Goal: Information Seeking & Learning: Check status

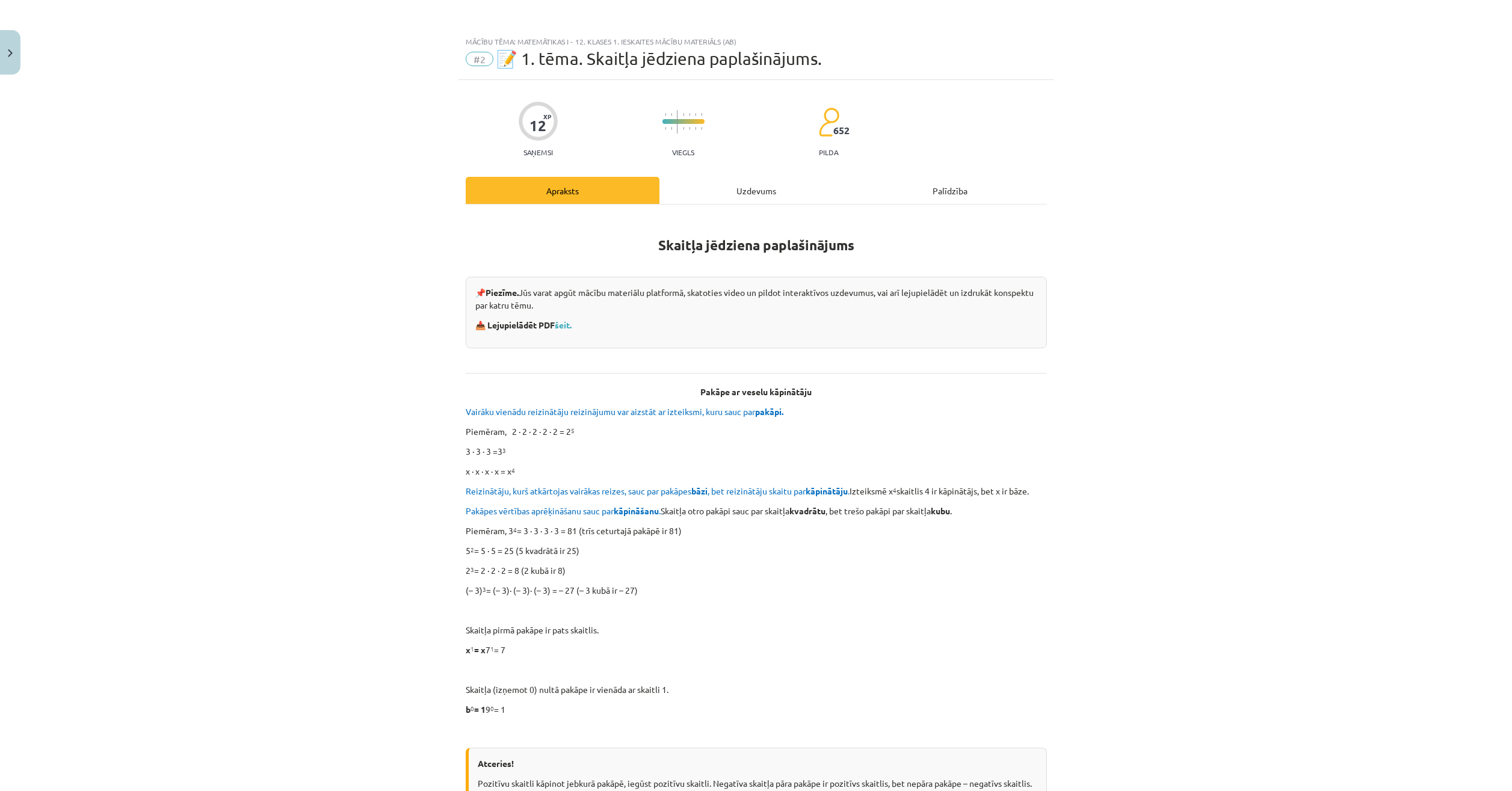
scroll to position [35, 0]
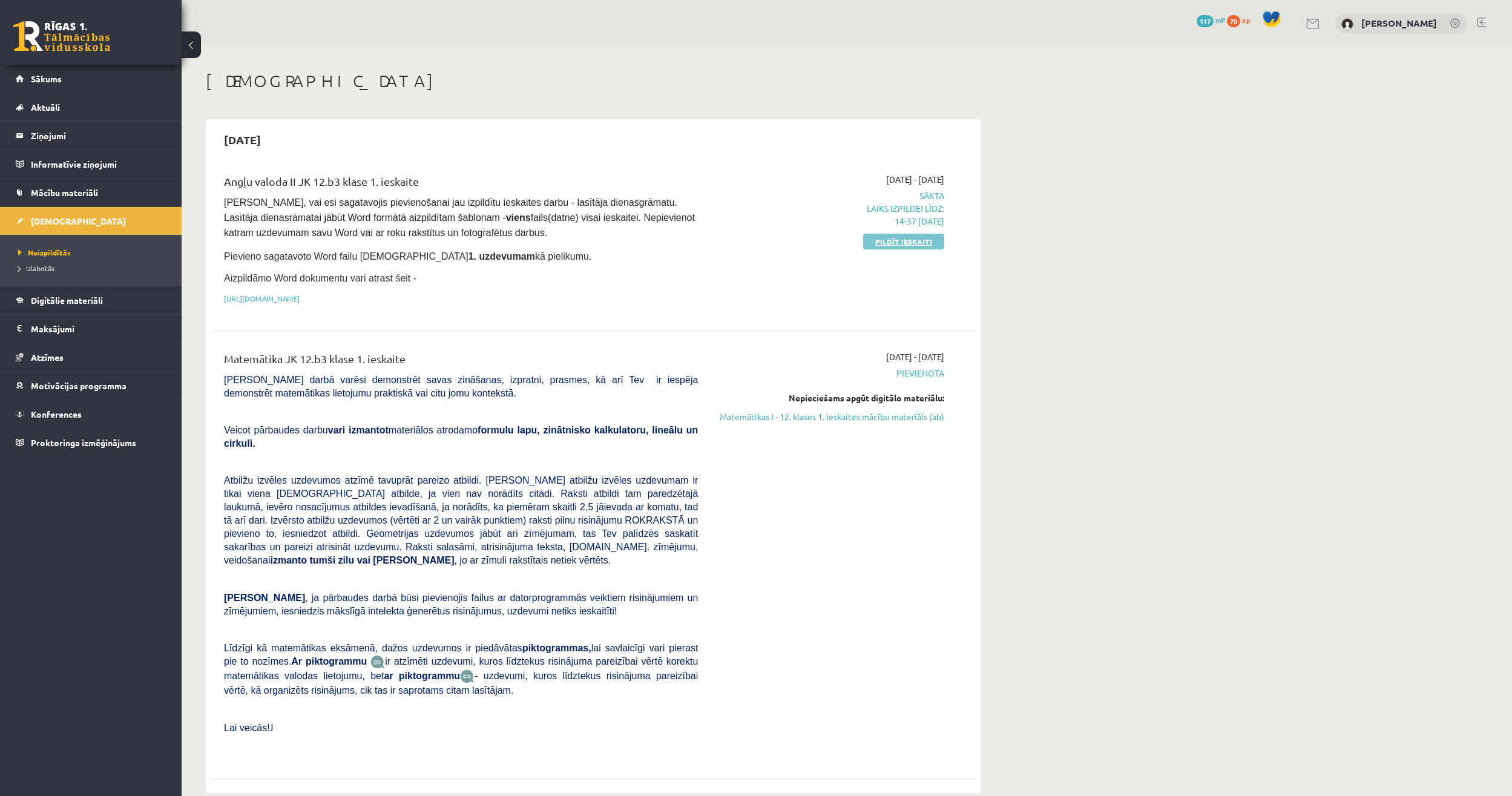
click at [882, 239] on link "Pildīt ieskaiti" at bounding box center [903, 241] width 81 height 16
click at [908, 213] on link "Skatīt" at bounding box center [918, 212] width 50 height 16
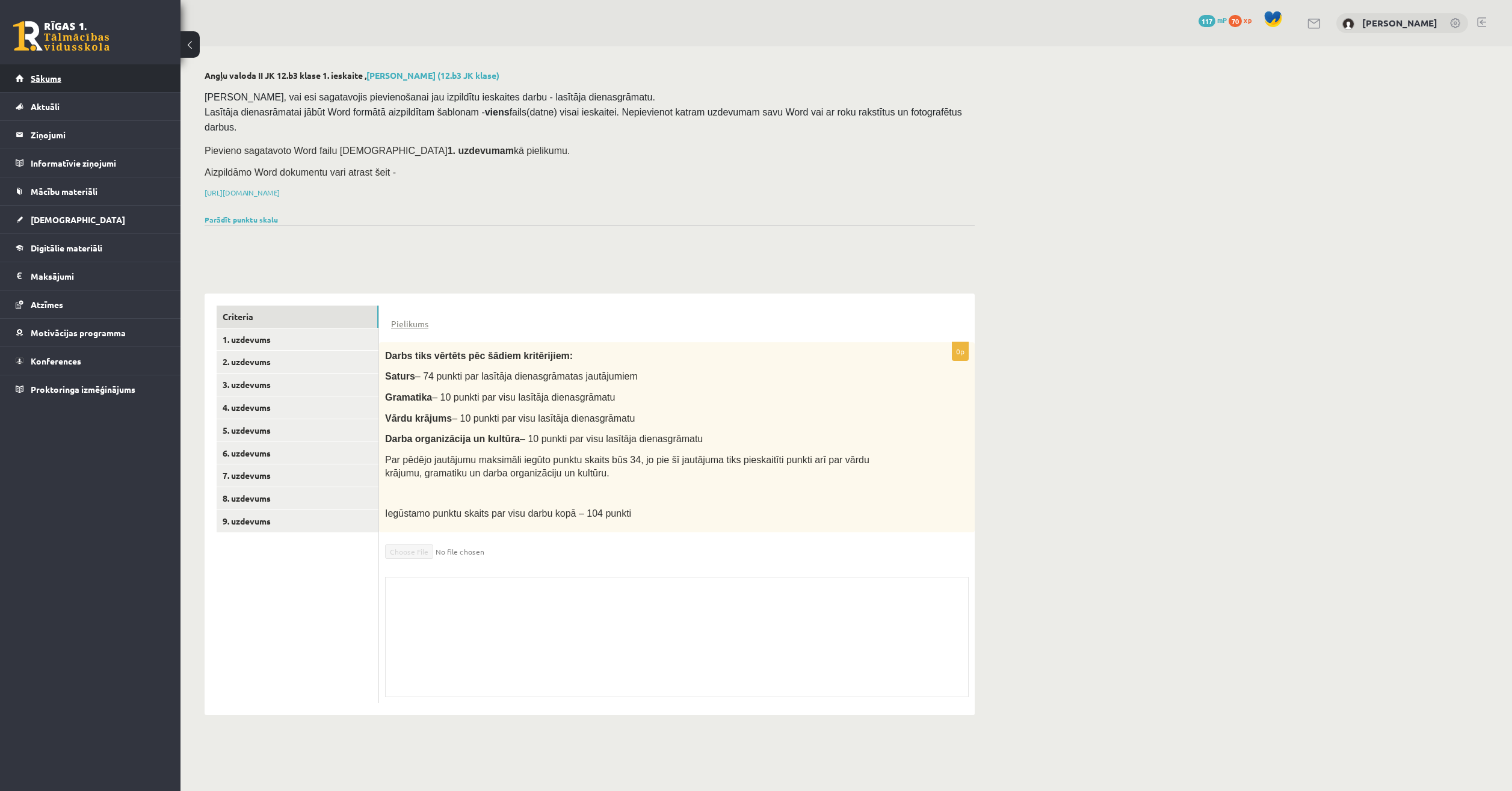
click at [69, 76] on link "Sākums" at bounding box center [90, 78] width 150 height 28
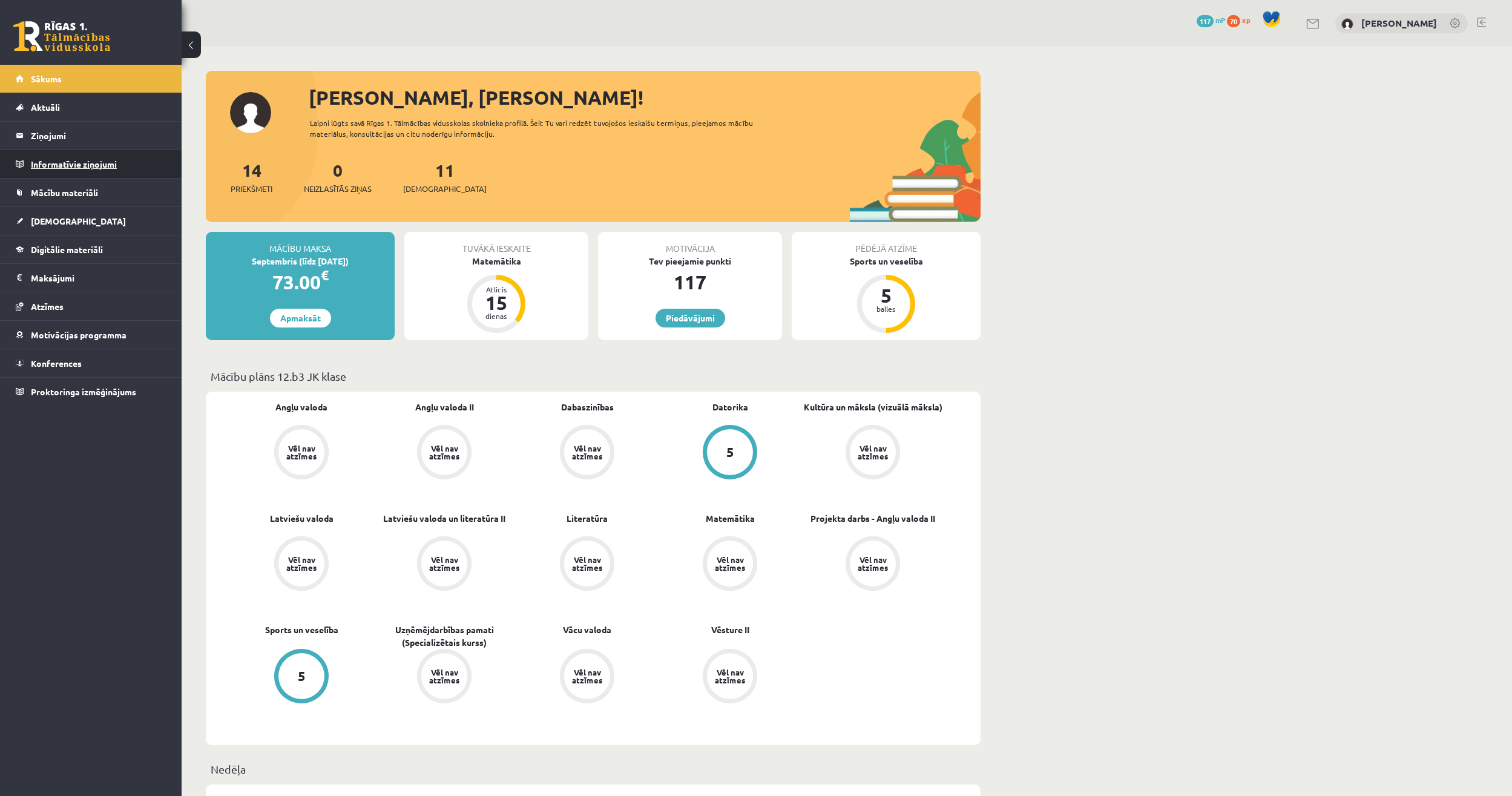
click at [78, 168] on legend "Informatīvie ziņojumi 0" at bounding box center [99, 164] width 136 height 28
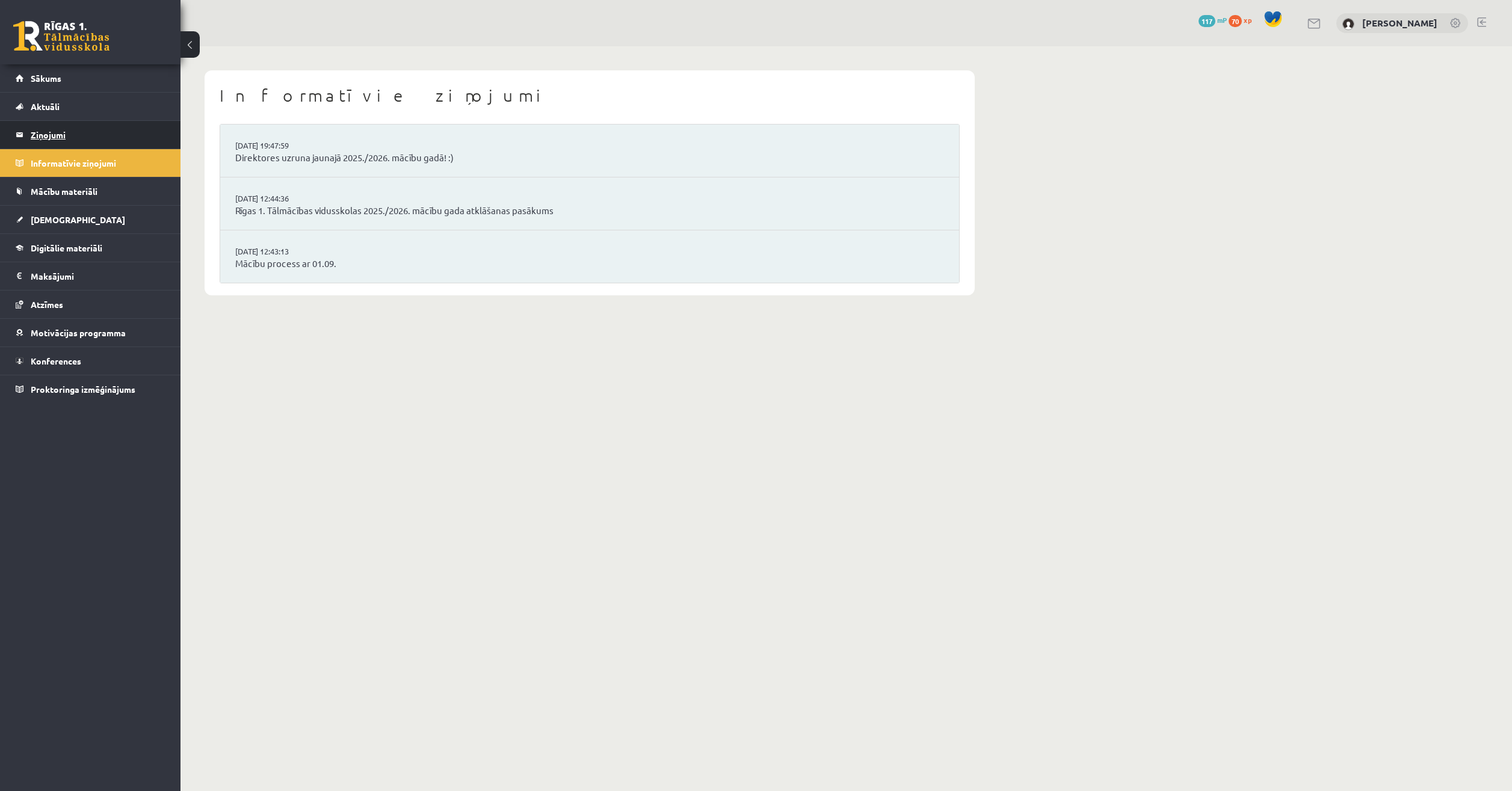
click at [55, 140] on legend "Ziņojumi 0" at bounding box center [98, 135] width 135 height 28
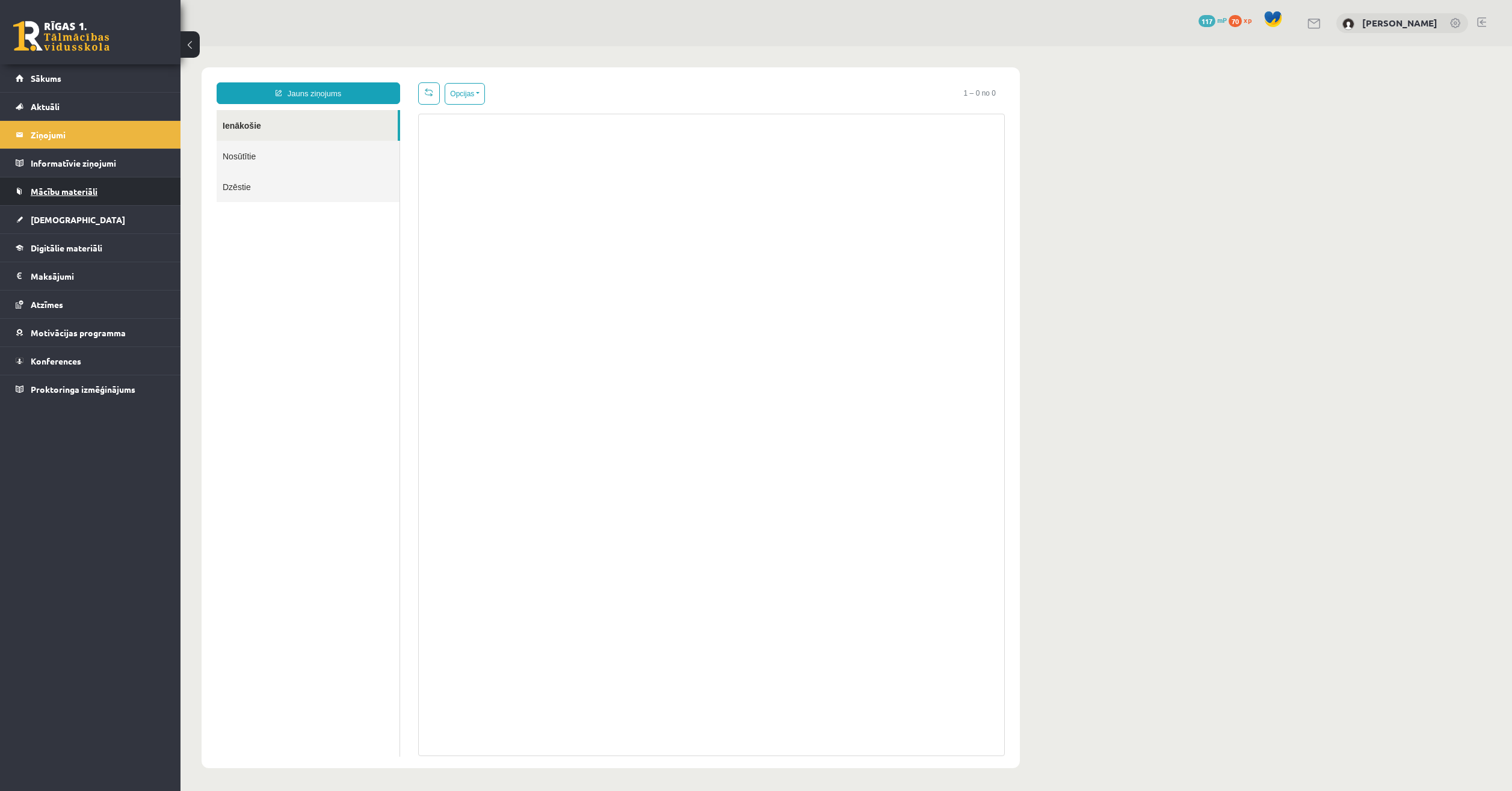
click at [62, 191] on span "Mācību materiāli" at bounding box center [64, 191] width 67 height 11
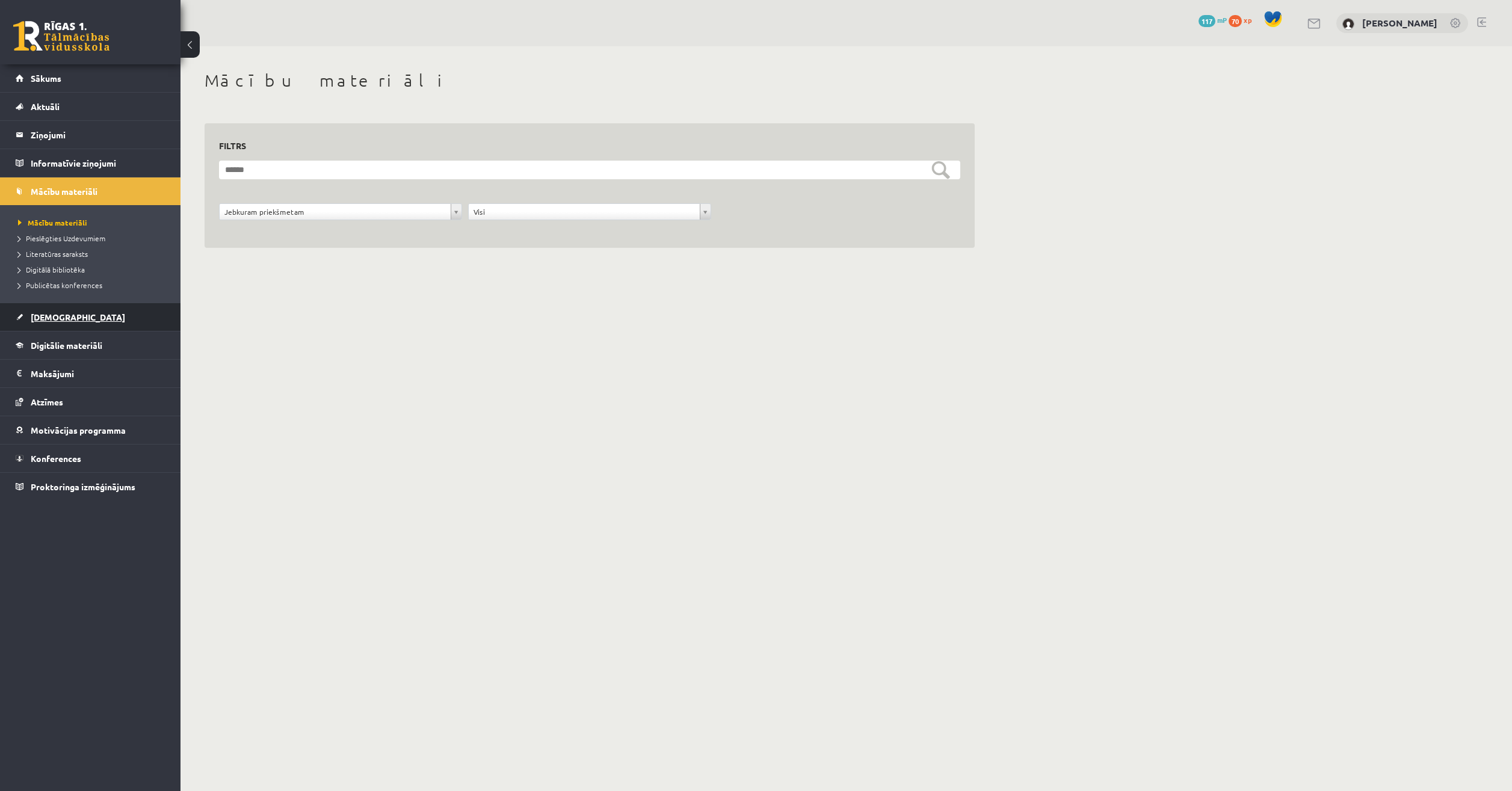
click at [52, 307] on link "[DEMOGRAPHIC_DATA]" at bounding box center [90, 317] width 150 height 28
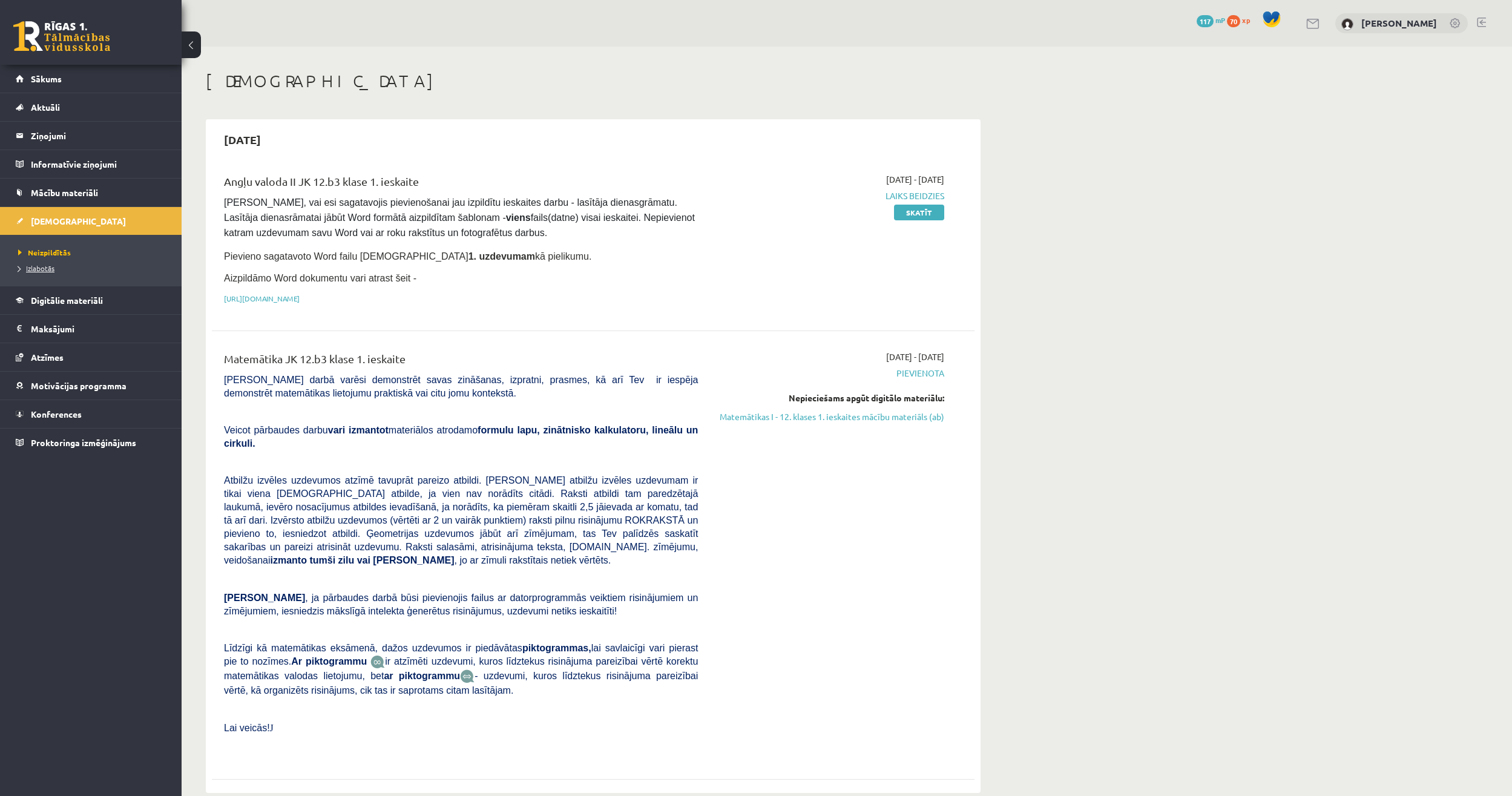
click at [41, 269] on span "Izlabotās" at bounding box center [36, 268] width 36 height 10
